Goal: Task Accomplishment & Management: Manage account settings

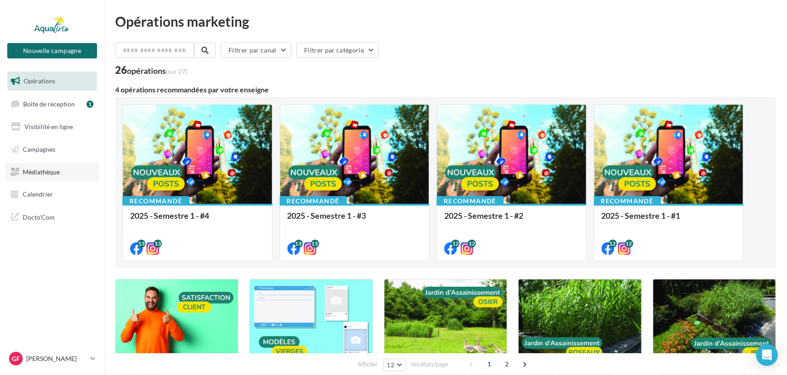
click at [47, 179] on link "Médiathèque" at bounding box center [51, 172] width 93 height 19
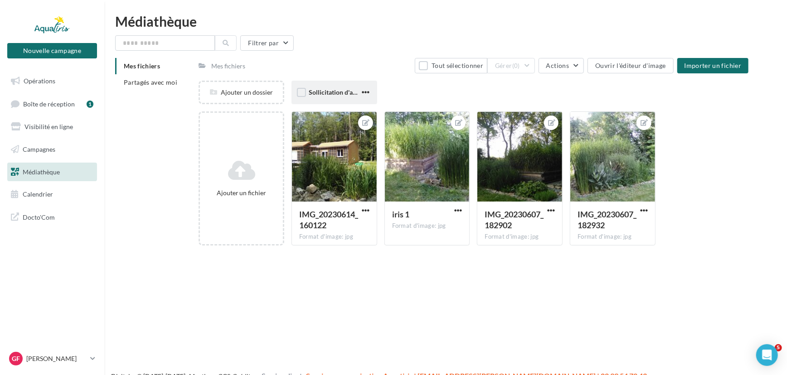
click at [323, 88] on div "Sollicitation d'avis" at bounding box center [334, 92] width 51 height 9
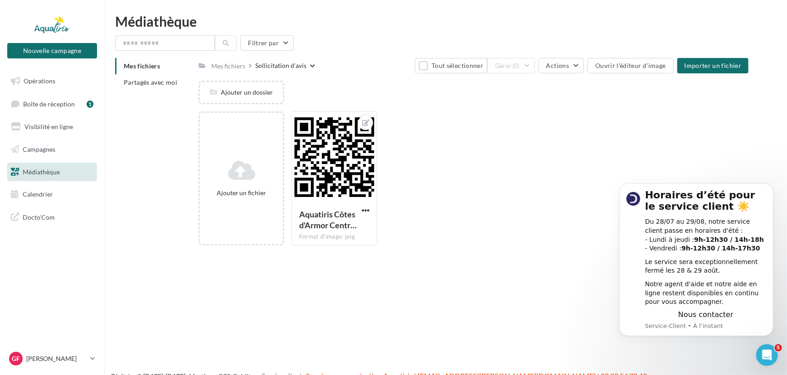
click at [323, 87] on div "Ajouter un dossier" at bounding box center [476, 96] width 556 height 31
click at [150, 87] on li "Partagés avec moi" at bounding box center [153, 82] width 76 height 16
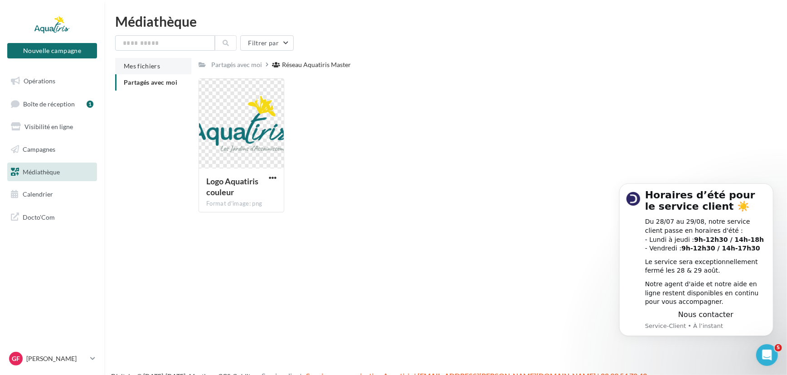
click at [148, 68] on span "Mes fichiers" at bounding box center [142, 66] width 36 height 8
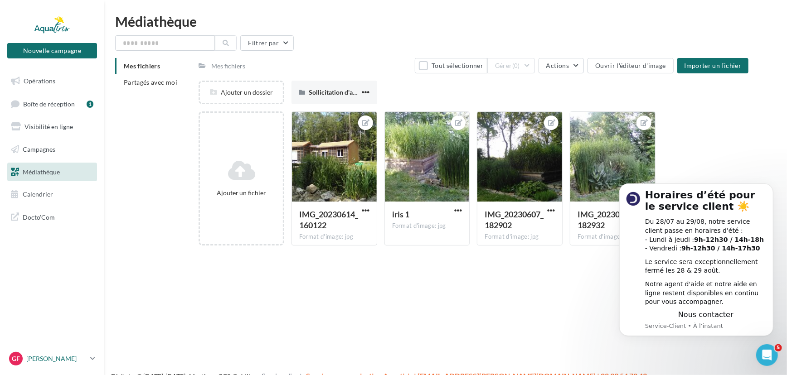
click at [54, 353] on div "GF Guillaume FROMONT guillaume.fromont@aquatiris.fr" at bounding box center [47, 359] width 77 height 14
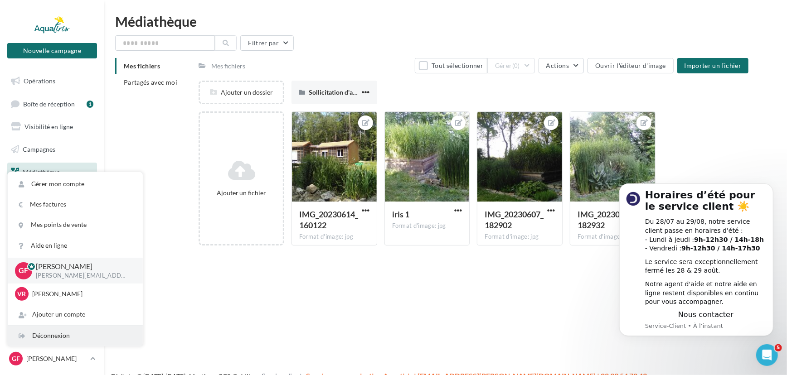
click at [63, 329] on div "Déconnexion" at bounding box center [75, 336] width 135 height 20
